Goal: Navigation & Orientation: Understand site structure

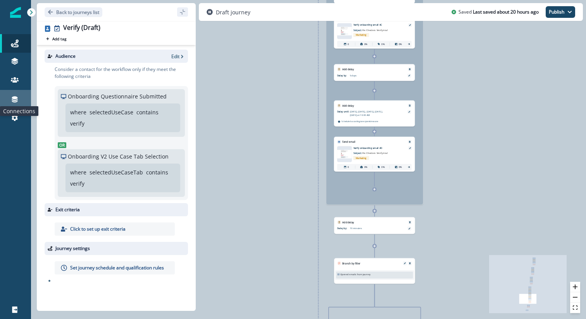
click at [18, 99] on icon at bounding box center [15, 99] width 8 height 8
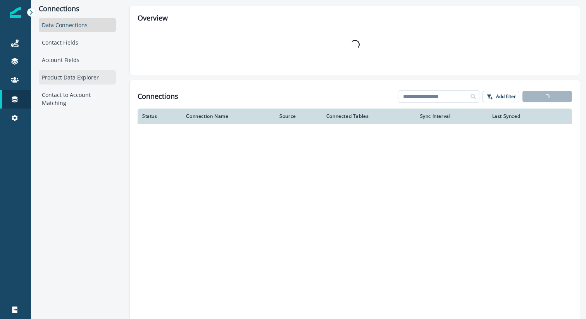
click at [86, 79] on div "Product Data Explorer" at bounding box center [77, 77] width 77 height 14
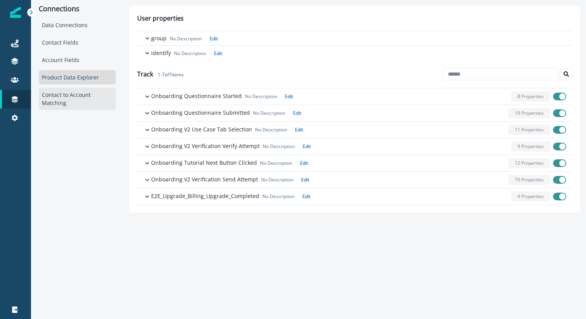
click at [70, 94] on div "Contact to Account Matching" at bounding box center [77, 99] width 77 height 22
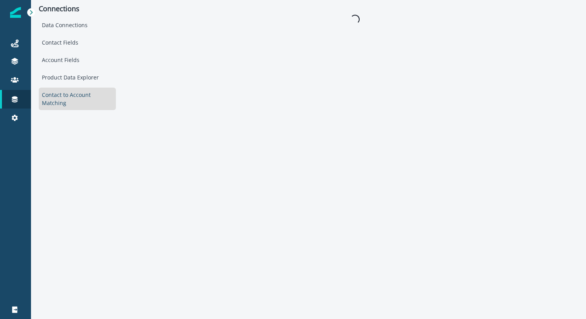
click at [69, 86] on div "Data Connections Contact Fields Account Fields Product Data Explorer Contact to…" at bounding box center [77, 64] width 77 height 92
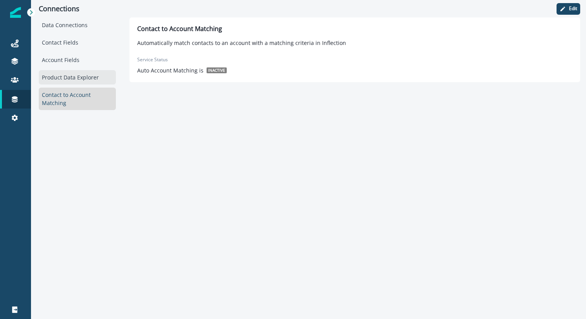
click at [65, 79] on div "Product Data Explorer" at bounding box center [77, 77] width 77 height 14
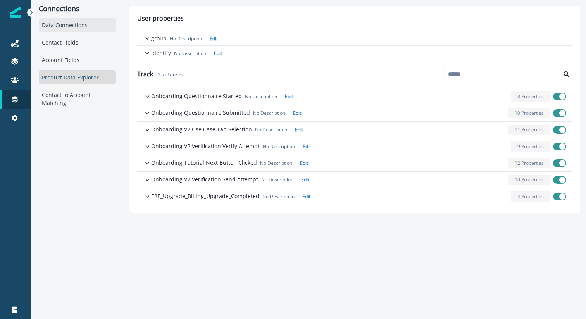
click at [59, 25] on div "Data Connections" at bounding box center [77, 25] width 77 height 14
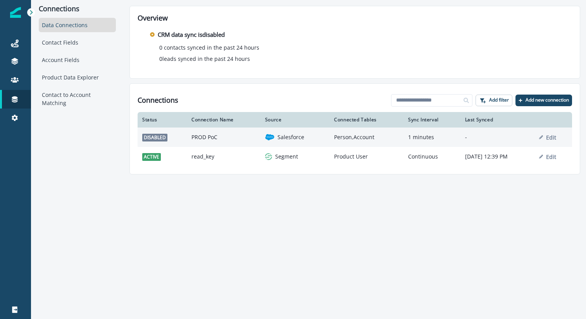
click at [278, 139] on p "Salesforce" at bounding box center [290, 137] width 27 height 8
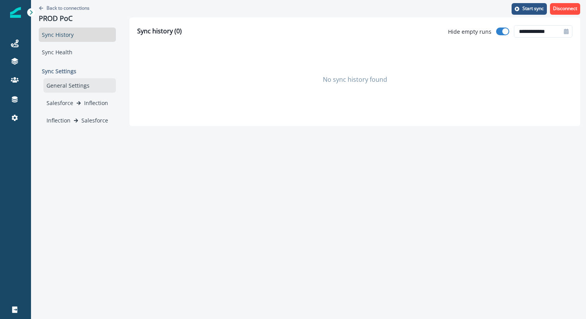
click at [84, 88] on div "General Settings" at bounding box center [79, 85] width 72 height 14
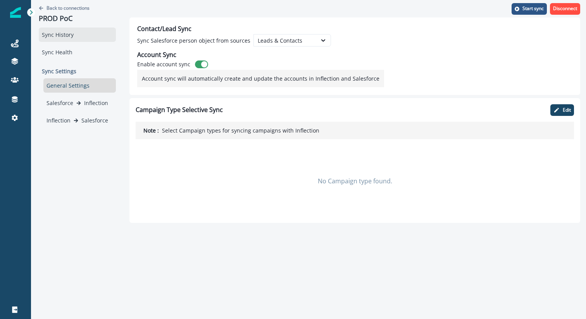
click at [57, 34] on div "Sync History" at bounding box center [77, 35] width 77 height 14
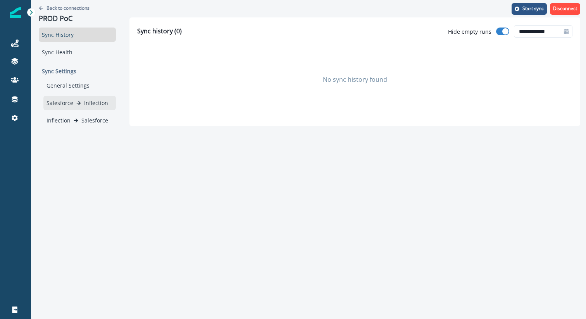
click at [67, 102] on p "Salesforce" at bounding box center [59, 103] width 27 height 8
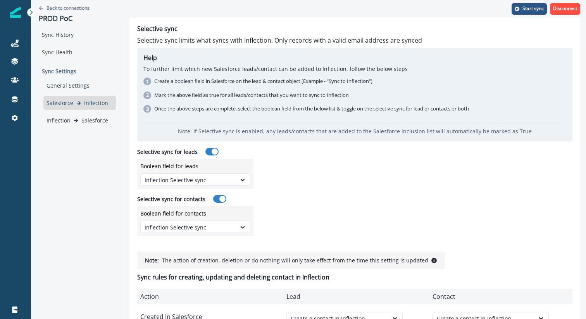
click at [33, 12] on icon at bounding box center [31, 12] width 5 height 5
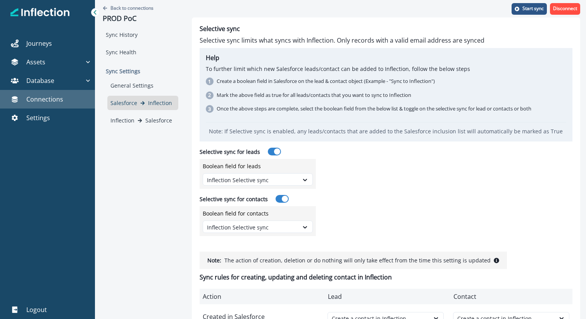
click at [45, 98] on p "Connections" at bounding box center [44, 99] width 37 height 9
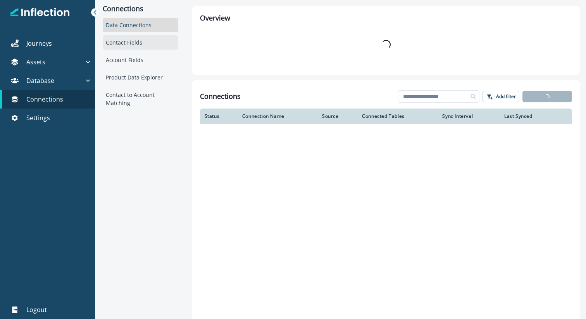
click at [128, 41] on div "Contact Fields" at bounding box center [141, 42] width 76 height 14
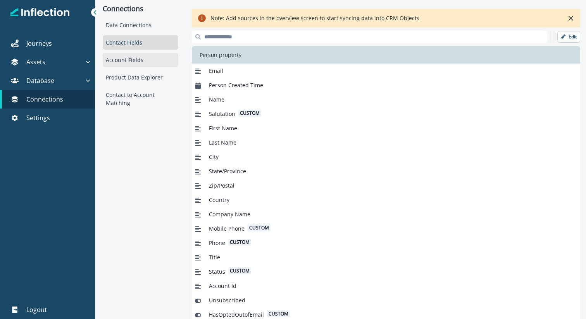
click at [135, 60] on div "Account Fields" at bounding box center [141, 60] width 76 height 14
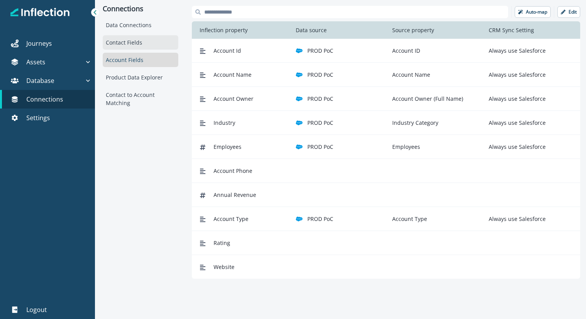
click at [128, 42] on div "Contact Fields" at bounding box center [141, 42] width 76 height 14
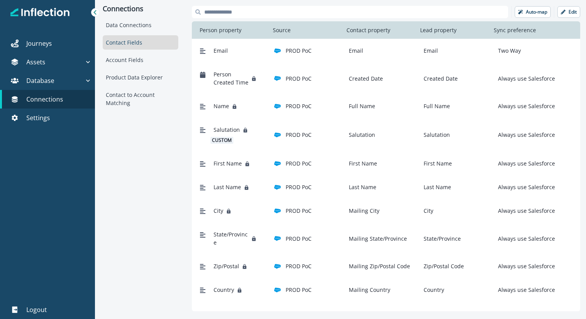
click at [227, 130] on span "Salutation" at bounding box center [227, 130] width 26 height 8
copy span "Salutation"
click at [130, 156] on div "Connections Data Connections Contact Fields Account Fields Product Data Explore…" at bounding box center [140, 158] width 91 height 317
click at [64, 58] on div "Assets" at bounding box center [43, 61] width 81 height 9
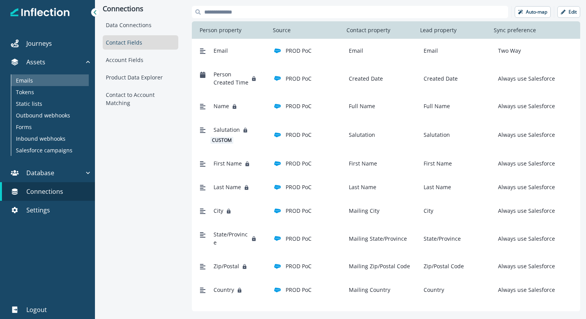
click at [40, 83] on div "Emails" at bounding box center [49, 80] width 77 height 12
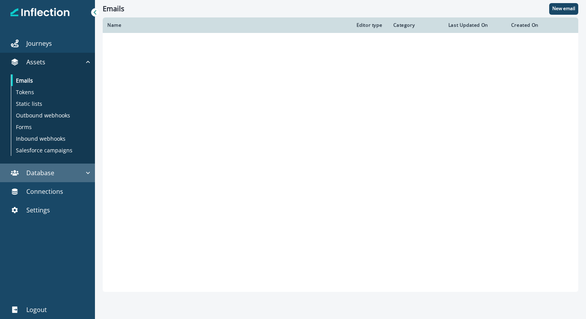
click at [61, 178] on button "Database" at bounding box center [47, 173] width 95 height 19
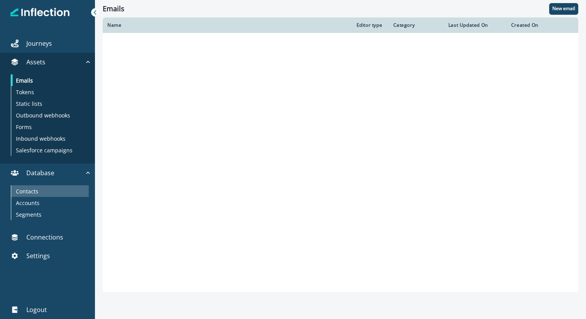
click at [52, 187] on div "Contacts" at bounding box center [49, 191] width 77 height 12
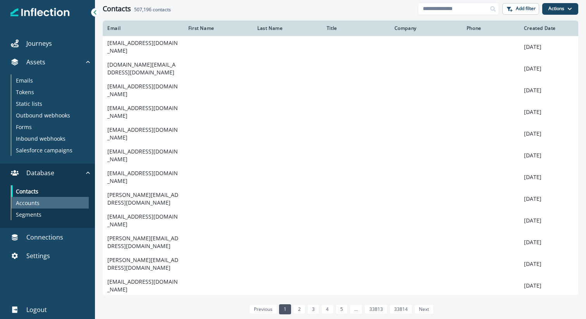
click at [34, 204] on p "Accounts" at bounding box center [28, 203] width 24 height 8
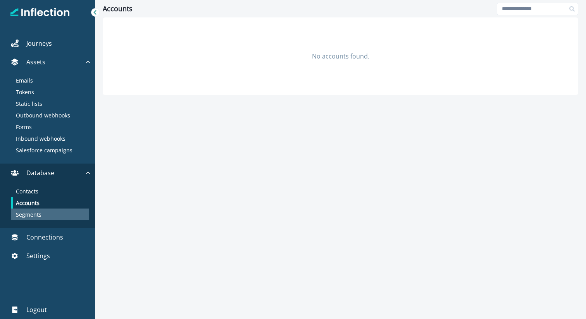
click at [33, 214] on p "Segments" at bounding box center [29, 214] width 26 height 8
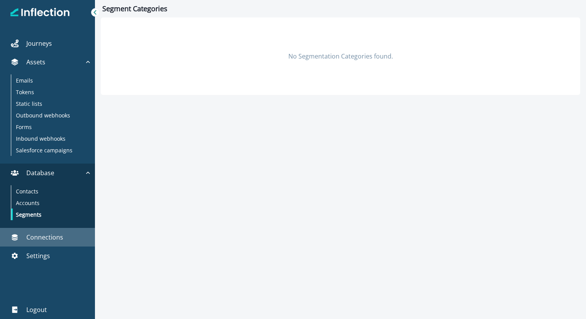
click at [47, 238] on p "Connections" at bounding box center [44, 236] width 37 height 9
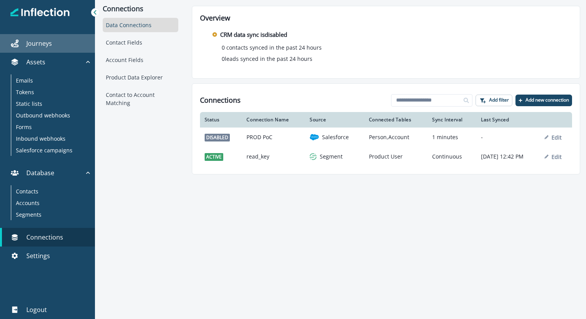
click at [32, 44] on p "Journeys" at bounding box center [39, 43] width 26 height 9
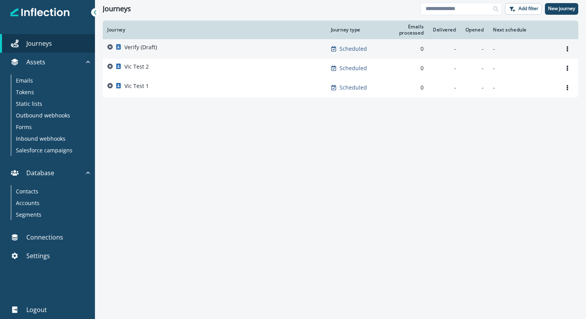
click at [143, 44] on p "Verify (Draft)" at bounding box center [140, 47] width 33 height 8
